Goal: Complete application form: Complete application form

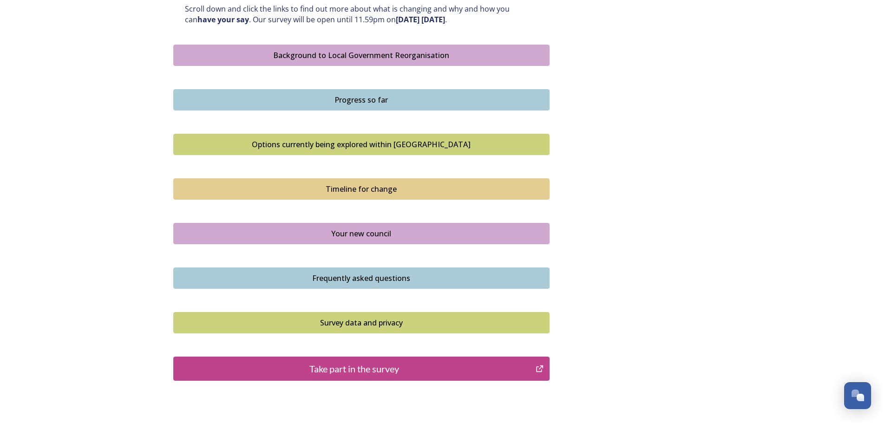
scroll to position [576, 0]
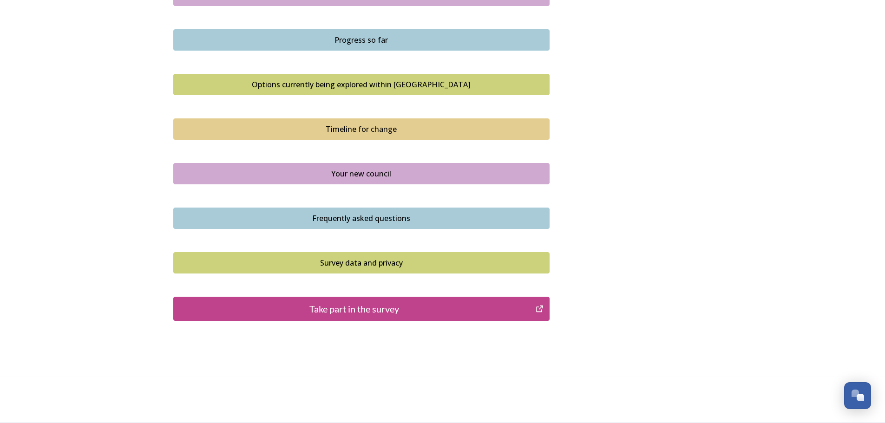
click at [346, 318] on button "Take part in the survey" at bounding box center [361, 309] width 376 height 24
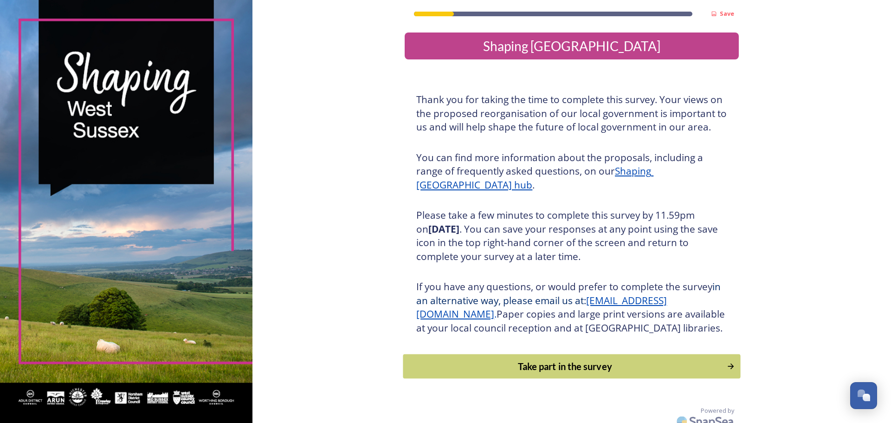
click at [540, 373] on div "Take part in the survey" at bounding box center [566, 366] width 314 height 14
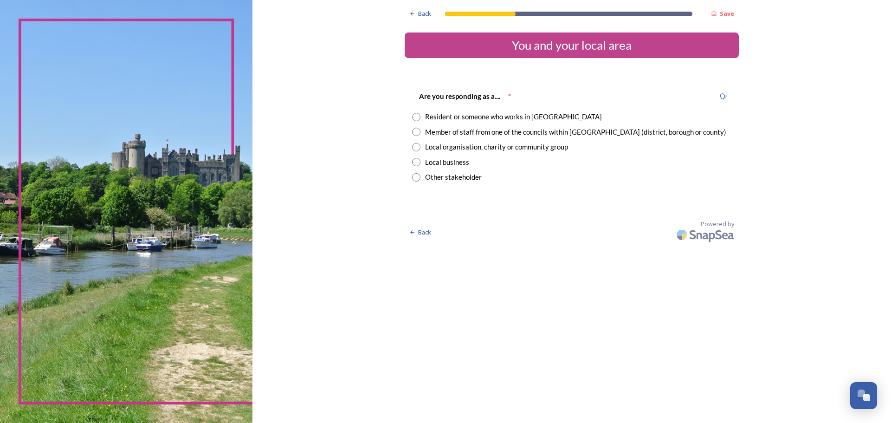
click at [498, 112] on div "Resident or someone who works in [GEOGRAPHIC_DATA]" at bounding box center [513, 116] width 177 height 11
radio input "true"
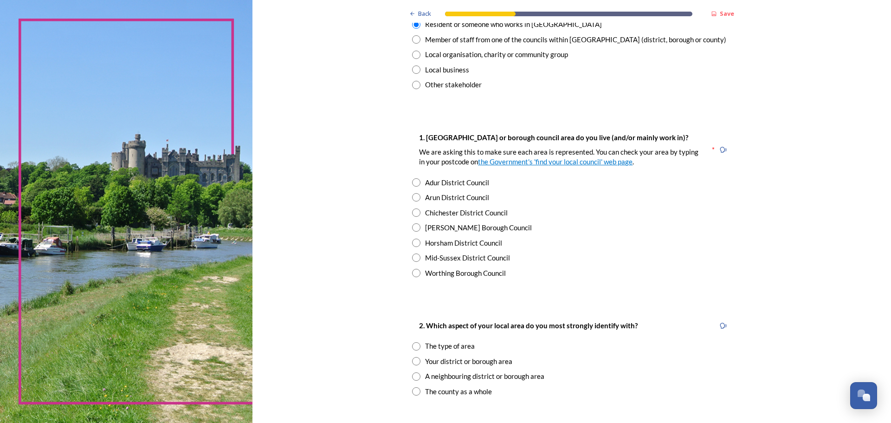
scroll to position [93, 0]
click at [441, 237] on div "Horsham District Council" at bounding box center [463, 242] width 77 height 11
radio input "true"
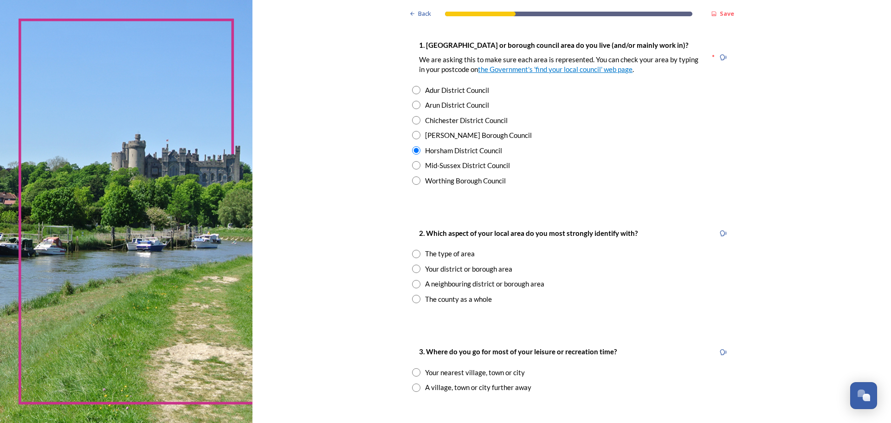
scroll to position [186, 0]
click at [470, 299] on div "The county as a whole" at bounding box center [458, 298] width 67 height 11
radio input "true"
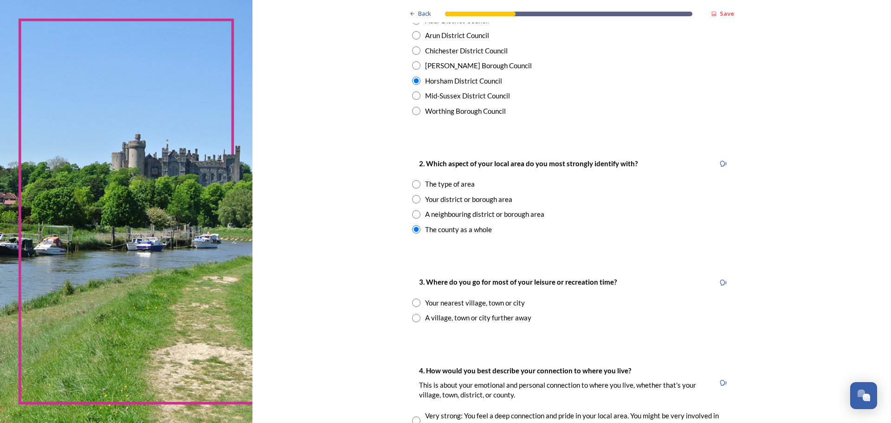
scroll to position [279, 0]
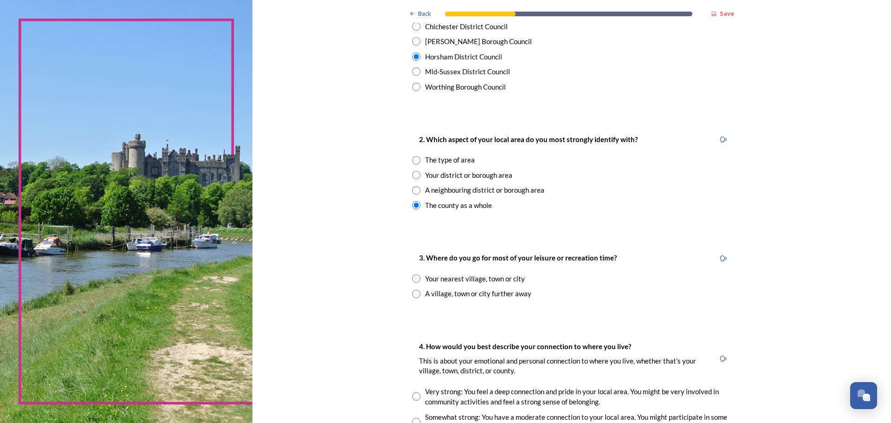
click at [449, 162] on div "The type of area" at bounding box center [450, 160] width 50 height 11
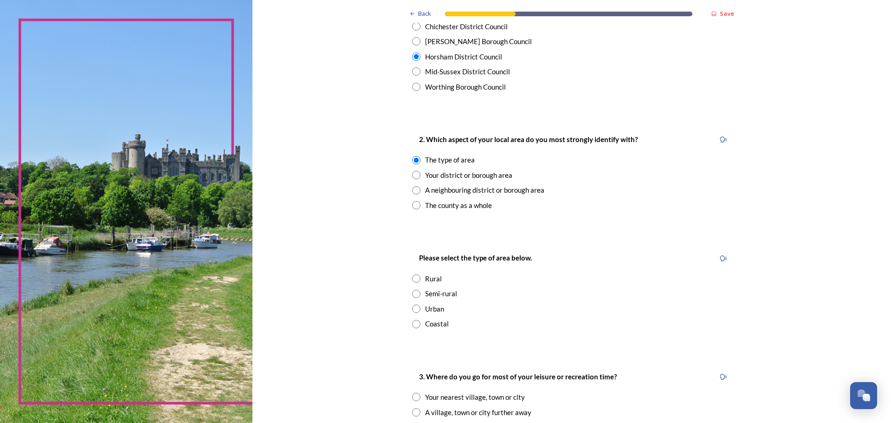
click at [441, 207] on div "The county as a whole" at bounding box center [458, 205] width 67 height 11
radio input "false"
radio input "true"
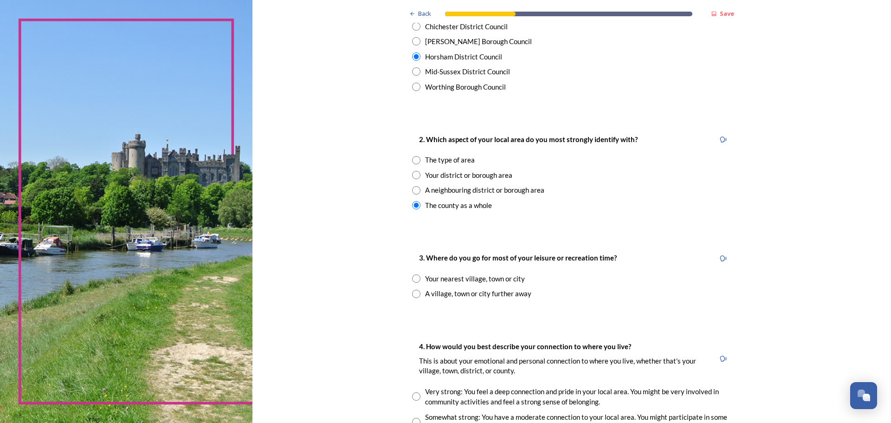
click at [485, 281] on div "Your nearest village, town or city" at bounding box center [475, 278] width 100 height 11
radio input "true"
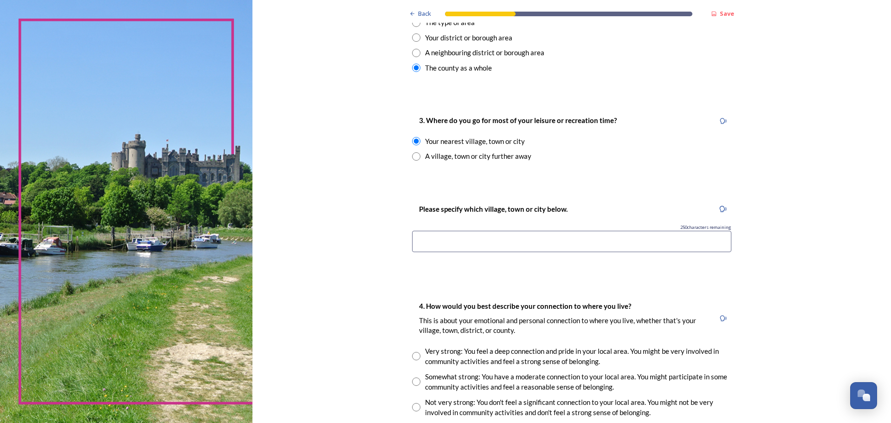
scroll to position [418, 0]
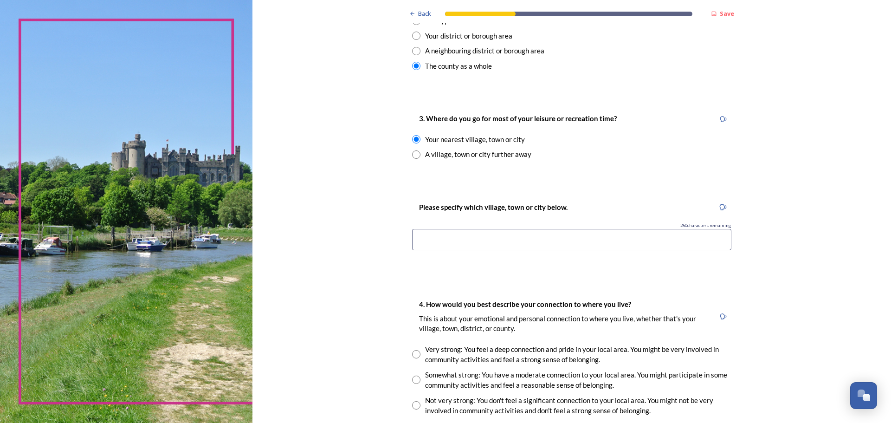
click at [510, 238] on input at bounding box center [571, 239] width 319 height 21
type input "Storrington"
click at [523, 399] on div "Not very strong: You don't feel a significant connection to your local area. Yo…" at bounding box center [578, 405] width 306 height 21
radio input "true"
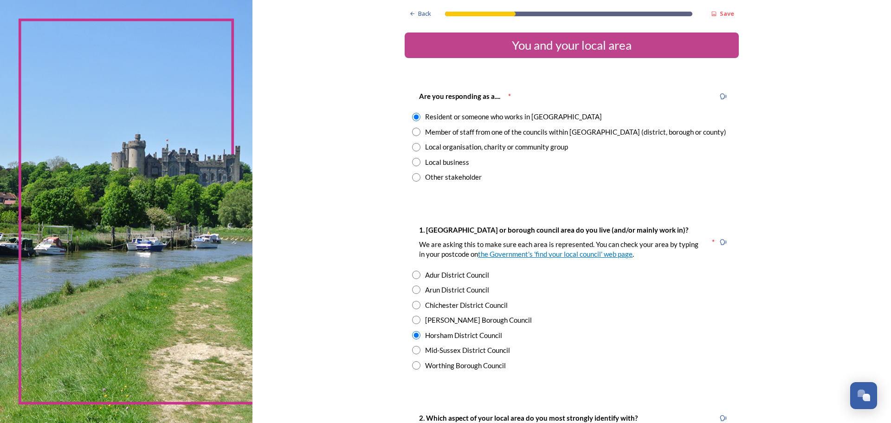
scroll to position [186, 0]
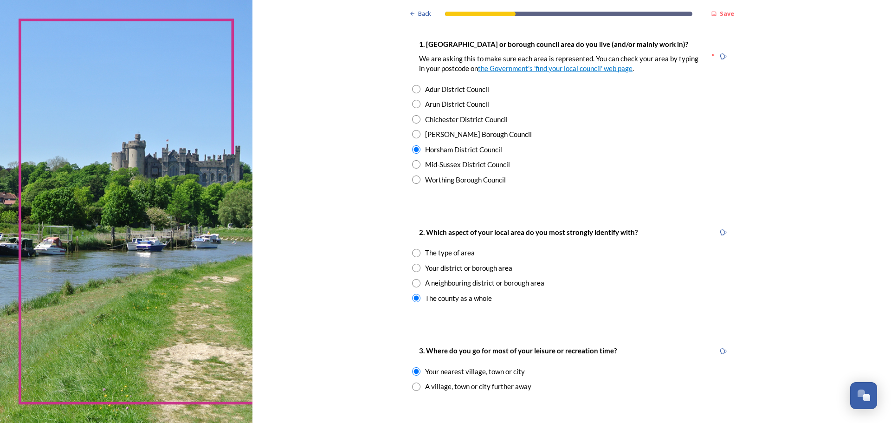
click at [442, 260] on div "2. Which aspect of your local area do you most strongly identify with? The type…" at bounding box center [572, 264] width 334 height 95
click at [442, 254] on div "The type of area" at bounding box center [450, 252] width 50 height 11
radio input "true"
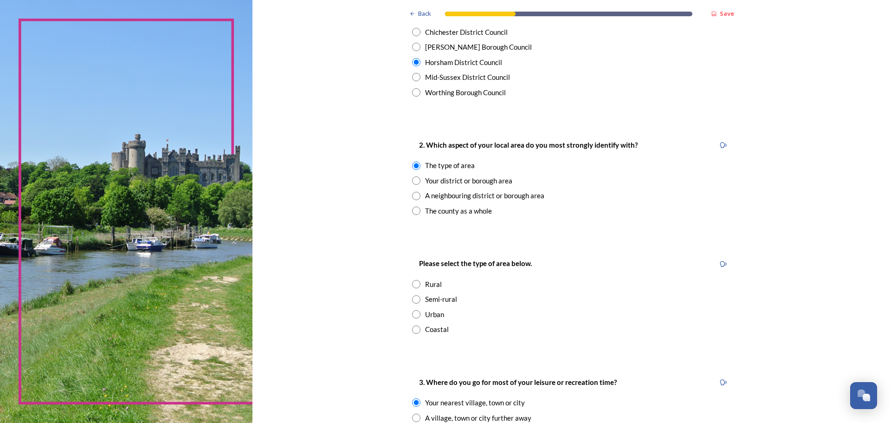
scroll to position [371, 0]
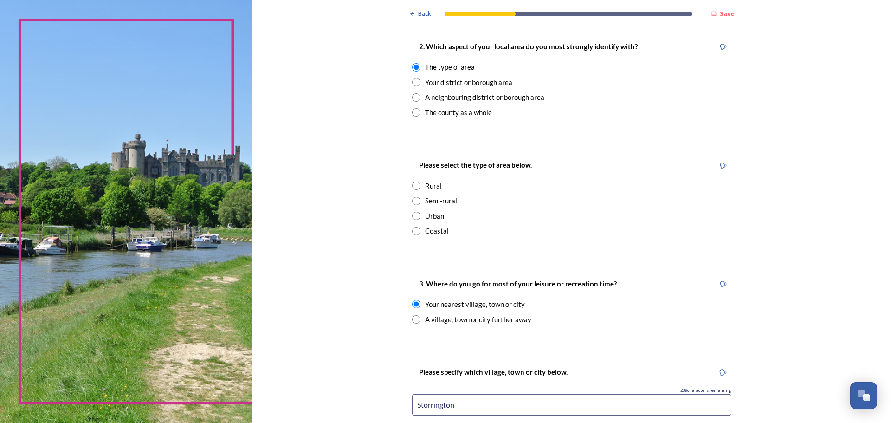
click at [442, 202] on div "Semi-rural" at bounding box center [441, 200] width 32 height 11
radio input "true"
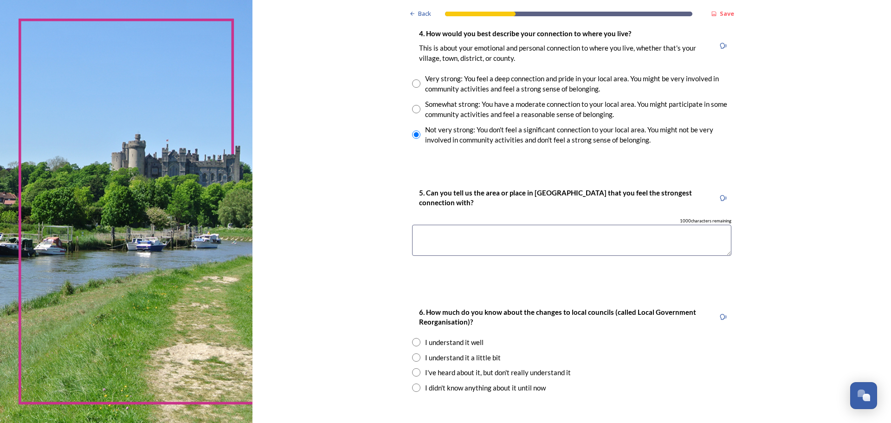
scroll to position [886, 0]
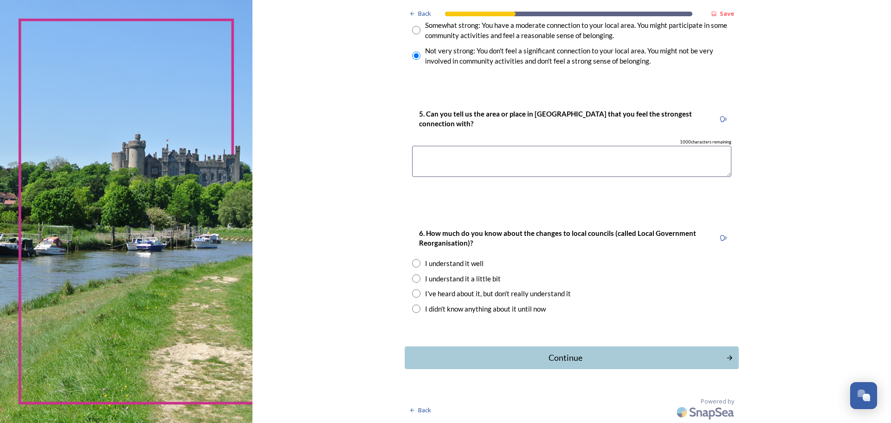
click at [453, 310] on div "I didn't know anything about it until now" at bounding box center [485, 309] width 121 height 11
radio input "true"
click at [469, 360] on div "Continue" at bounding box center [566, 357] width 314 height 13
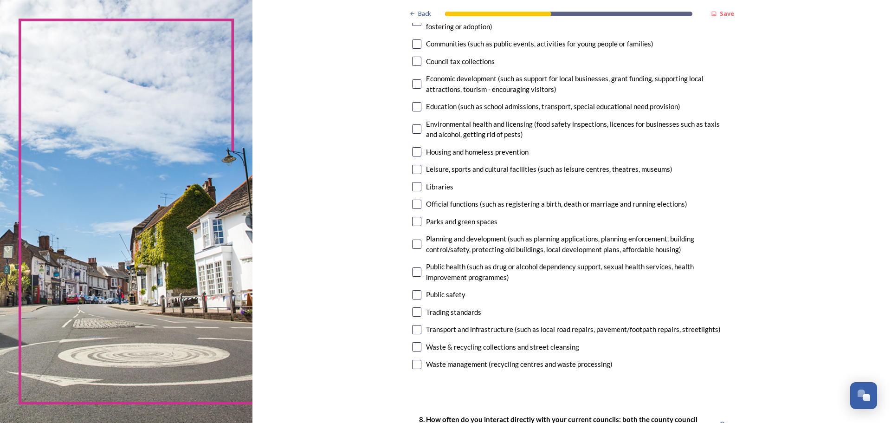
scroll to position [0, 0]
